Goal: Task Accomplishment & Management: Use online tool/utility

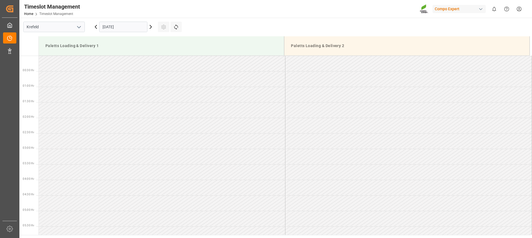
scroll to position [214, 0]
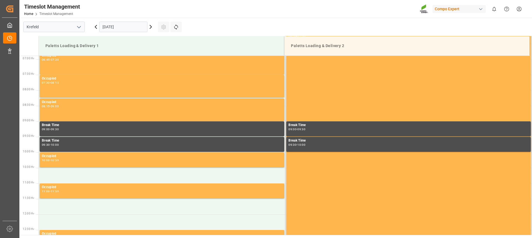
click at [152, 28] on icon at bounding box center [150, 27] width 7 height 7
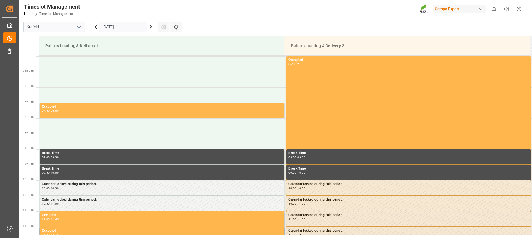
scroll to position [276, 0]
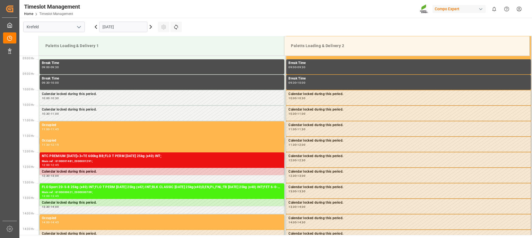
click at [149, 27] on icon at bounding box center [150, 27] width 7 height 7
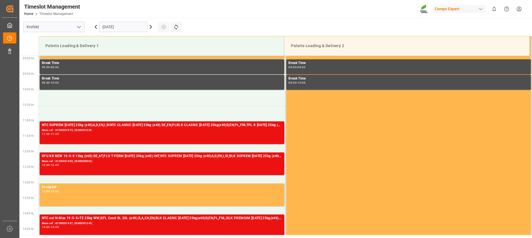
click at [151, 29] on icon at bounding box center [150, 27] width 7 height 7
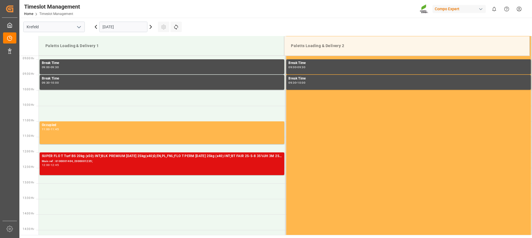
click at [129, 161] on div "Main ref : 6100001404, 2000001235;" at bounding box center [162, 161] width 240 height 5
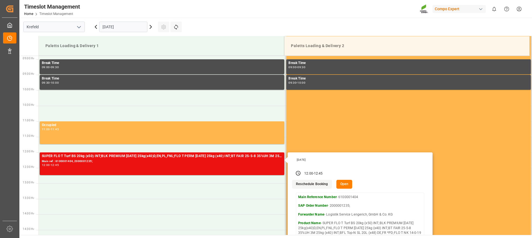
click at [342, 182] on button "Open" at bounding box center [345, 184] width 16 height 9
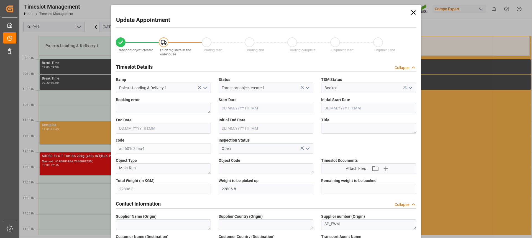
type input "[DATE] 12:00"
type input "[DATE] 12:45"
type input "[DATE] 12:30"
type input "[DATE] 13:58"
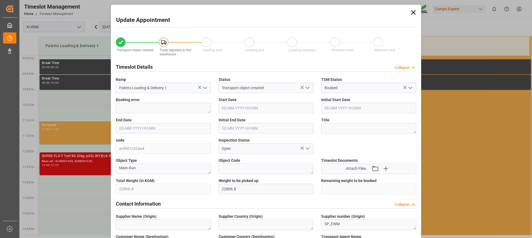
type input "[DATE] 10:15"
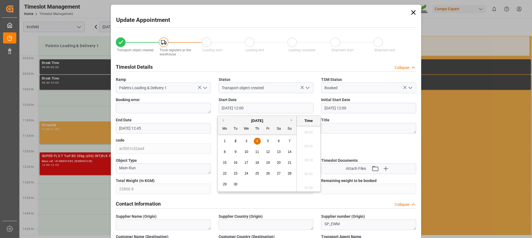
click at [259, 107] on input "[DATE] 12:00" at bounding box center [266, 108] width 95 height 11
click at [248, 139] on div "3" at bounding box center [246, 141] width 7 height 7
click at [307, 131] on li "10:00" at bounding box center [309, 131] width 24 height 14
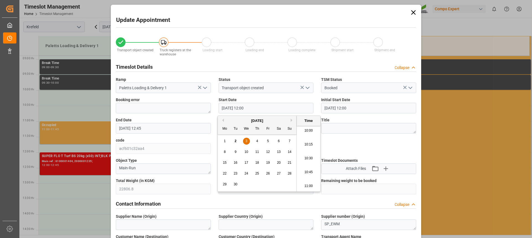
type input "[DATE] 10:00"
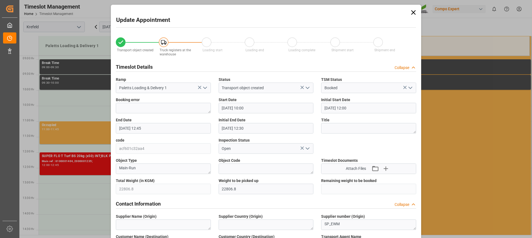
click at [137, 125] on input "[DATE] 12:45" at bounding box center [163, 128] width 95 height 11
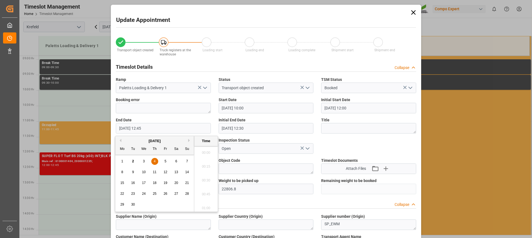
scroll to position [681, 0]
click at [143, 160] on span "3" at bounding box center [144, 161] width 2 height 4
click at [203, 152] on li "10:45" at bounding box center [206, 151] width 24 height 14
type input "[DATE] 10:45"
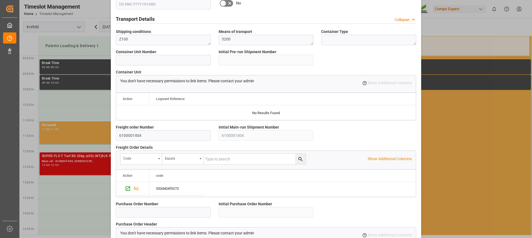
scroll to position [492, 0]
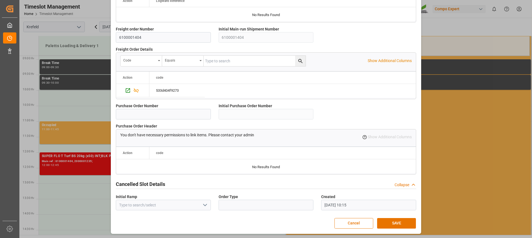
click at [399, 224] on button "SAVE" at bounding box center [396, 223] width 39 height 11
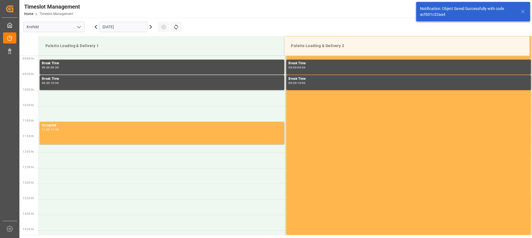
scroll to position [276, 0]
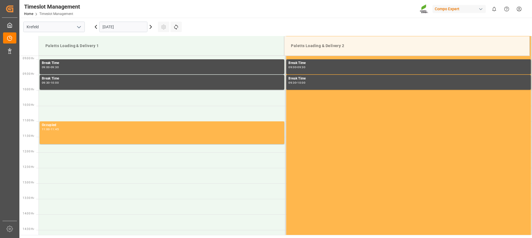
click at [97, 27] on icon at bounding box center [96, 27] width 7 height 7
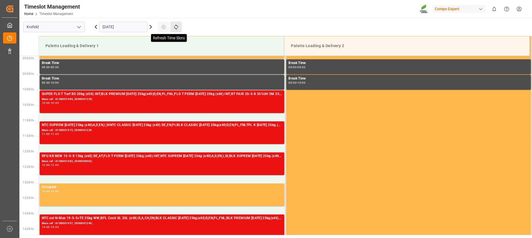
click at [174, 27] on icon at bounding box center [176, 27] width 6 height 6
click at [177, 28] on icon at bounding box center [176, 27] width 6 height 6
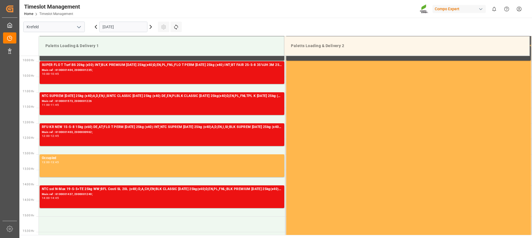
scroll to position [333, 0]
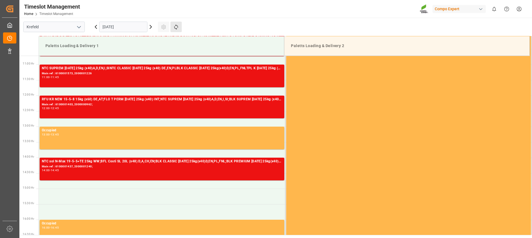
click at [176, 23] on button "Refresh Time Slots" at bounding box center [175, 27] width 11 height 11
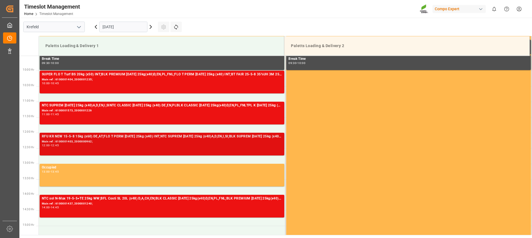
scroll to position [279, 0]
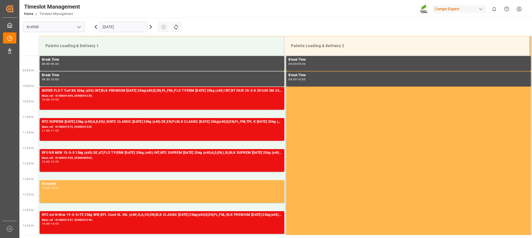
click at [323, 19] on main "[GEOGRAPHIC_DATA] [DATE] Settings Refresh Time Slots Paletts Loading & Delivery…" at bounding box center [275, 126] width 512 height 217
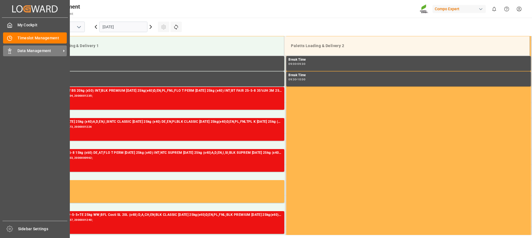
click at [12, 54] on div "Data Management Data Management" at bounding box center [35, 50] width 64 height 11
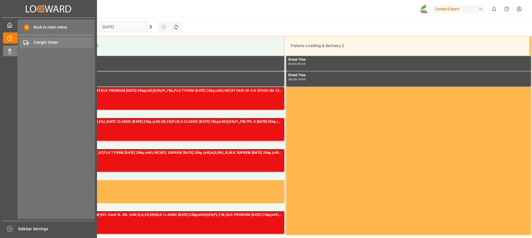
click at [47, 44] on span "Freight Order" at bounding box center [64, 43] width 60 height 6
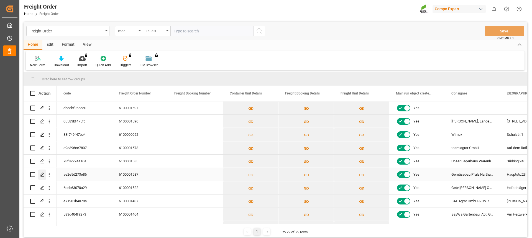
click at [40, 175] on div "Press SPACE to select this row." at bounding box center [42, 175] width 8 height 10
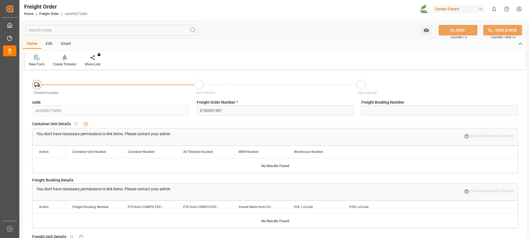
click at [63, 61] on div "Create Timeslot" at bounding box center [65, 61] width 32 height 12
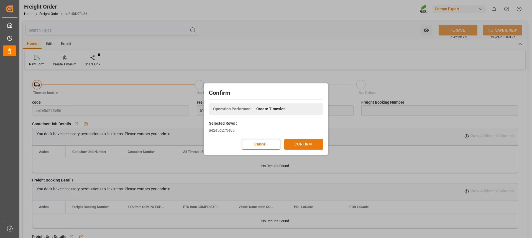
click at [301, 142] on button "CONFIRM" at bounding box center [303, 144] width 39 height 11
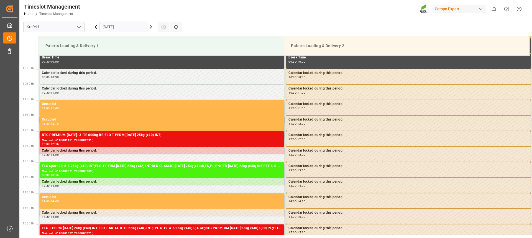
scroll to position [307, 0]
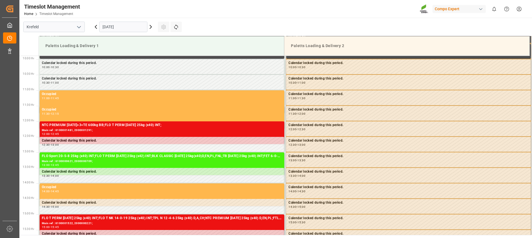
click at [120, 29] on input "[DATE]" at bounding box center [123, 27] width 48 height 11
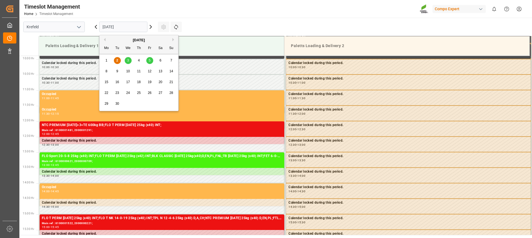
click at [129, 59] on span "3" at bounding box center [128, 60] width 2 height 4
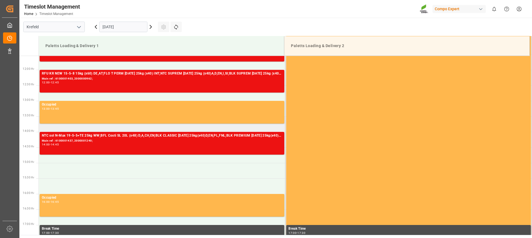
scroll to position [362, 0]
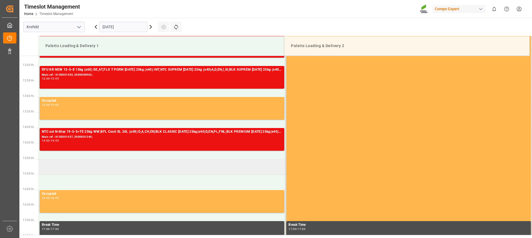
click at [65, 163] on td at bounding box center [162, 167] width 247 height 16
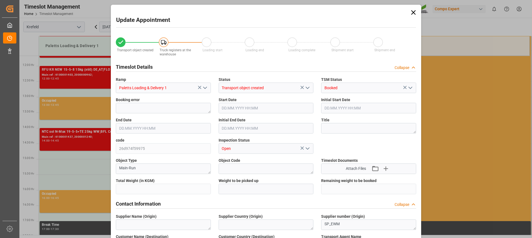
type input "24080"
type input "0"
type input "03.09.2025 15:00"
type input "03.09.2025 15:30"
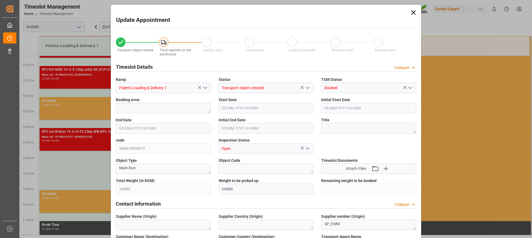
type input "01.09.2025 12:21"
type input "02.09.2025 08:47"
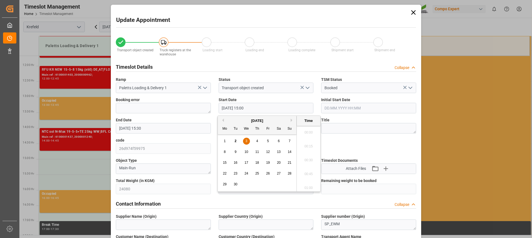
click at [267, 103] on input "03.09.2025 15:00" at bounding box center [266, 108] width 95 height 11
click at [246, 139] on span "3" at bounding box center [247, 141] width 2 height 4
click at [307, 142] on li "14:45" at bounding box center [309, 145] width 24 height 14
type input "03.09.2025 14:45"
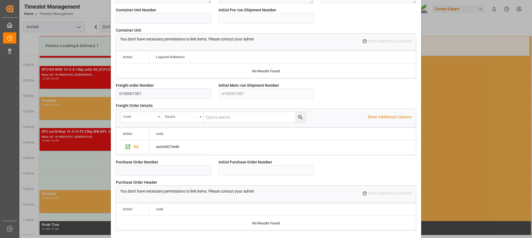
scroll to position [492, 0]
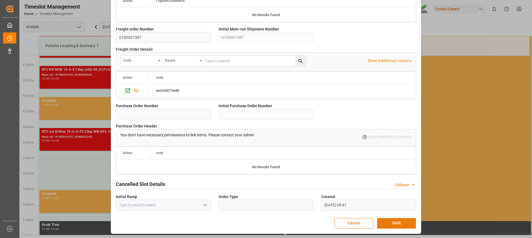
click at [390, 222] on button "SAVE" at bounding box center [396, 223] width 39 height 11
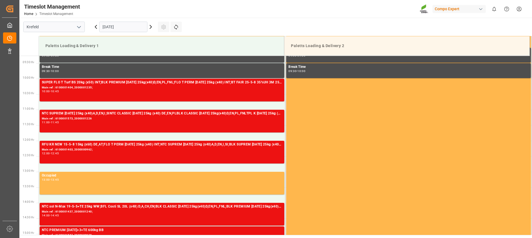
scroll to position [320, 0]
